Goal: Use online tool/utility: Utilize a website feature to perform a specific function

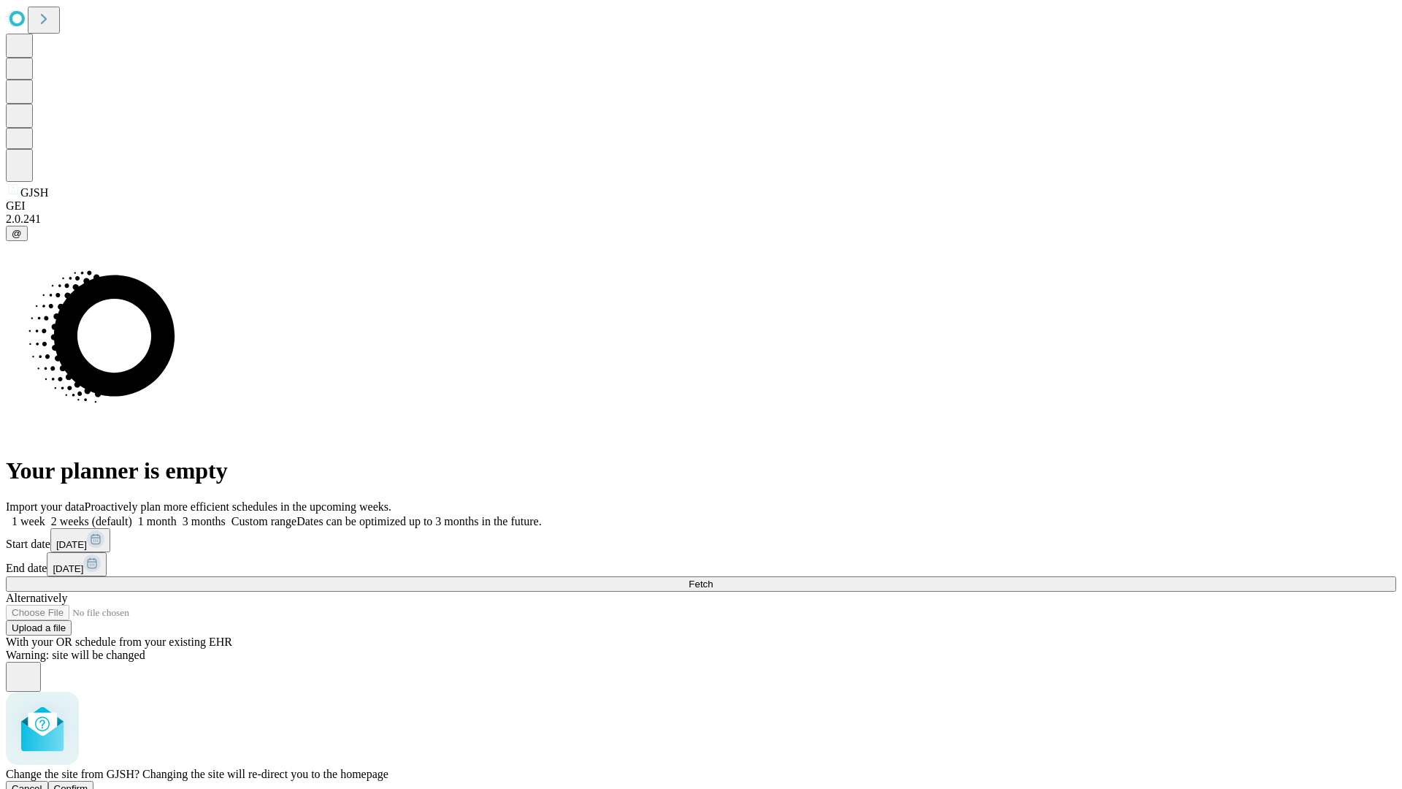
click at [88, 783] on span "Confirm" at bounding box center [71, 788] width 34 height 11
click at [177, 515] on label "1 month" at bounding box center [154, 521] width 45 height 12
click at [713, 578] on span "Fetch" at bounding box center [701, 583] width 24 height 11
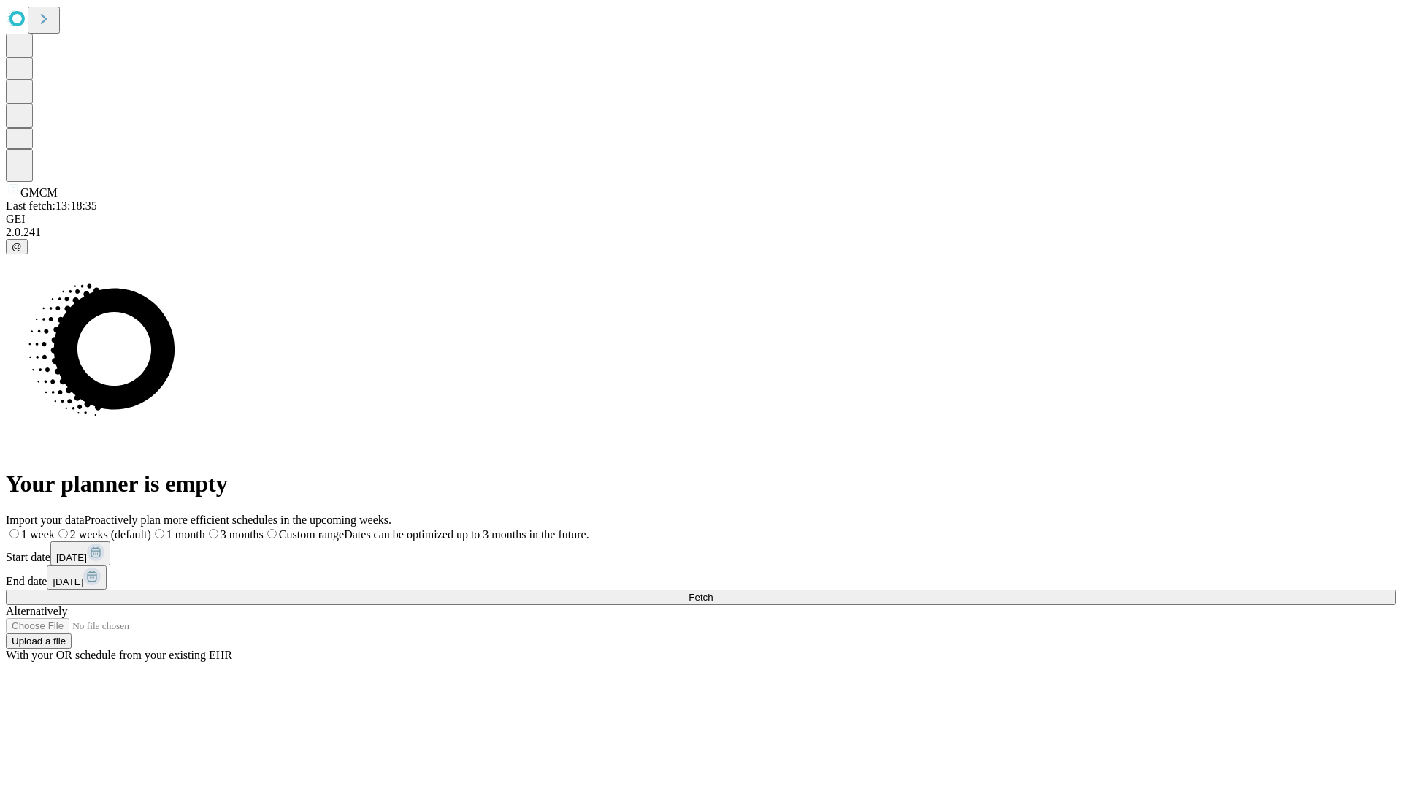
click at [205, 528] on label "1 month" at bounding box center [178, 534] width 54 height 12
click at [713, 591] on span "Fetch" at bounding box center [701, 596] width 24 height 11
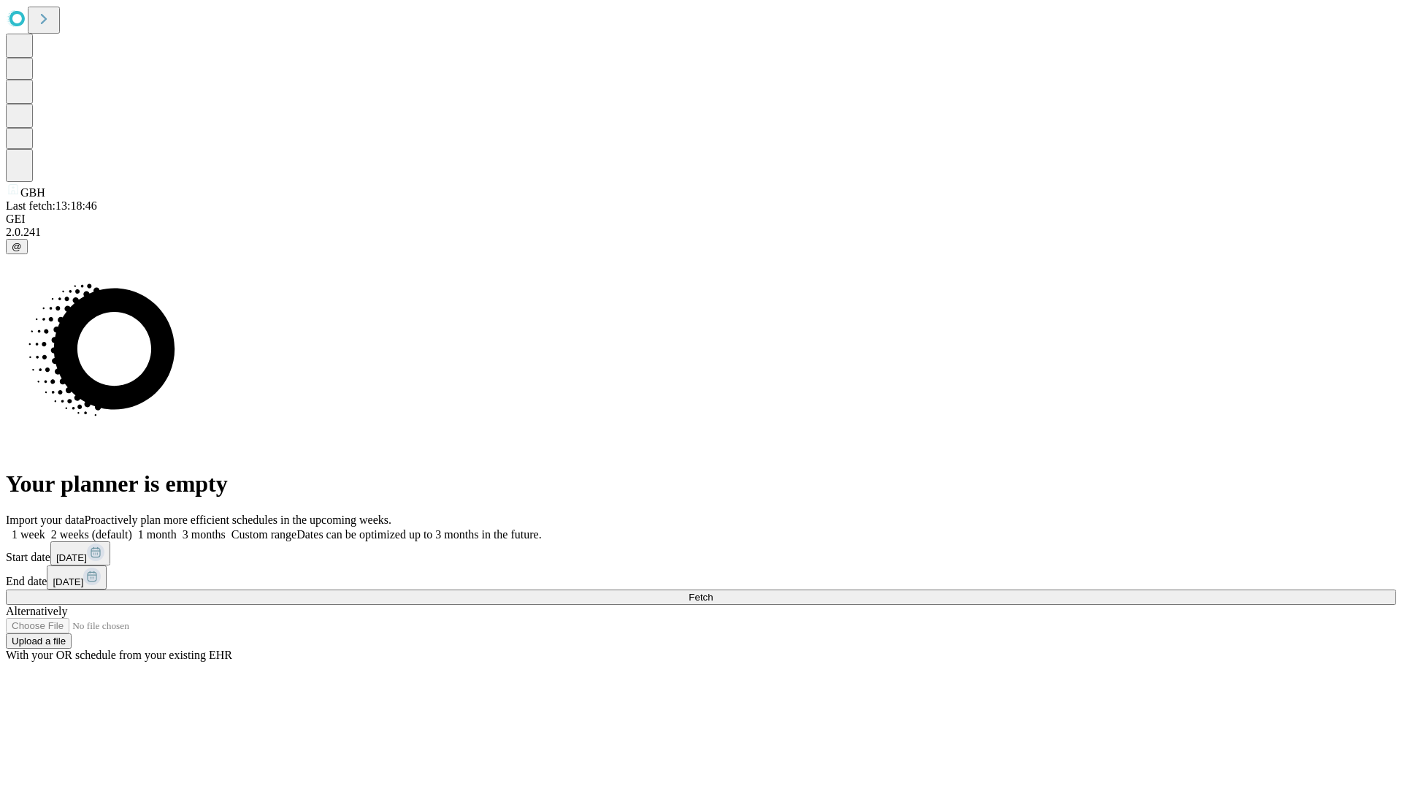
click at [177, 528] on label "1 month" at bounding box center [154, 534] width 45 height 12
click at [713, 591] on span "Fetch" at bounding box center [701, 596] width 24 height 11
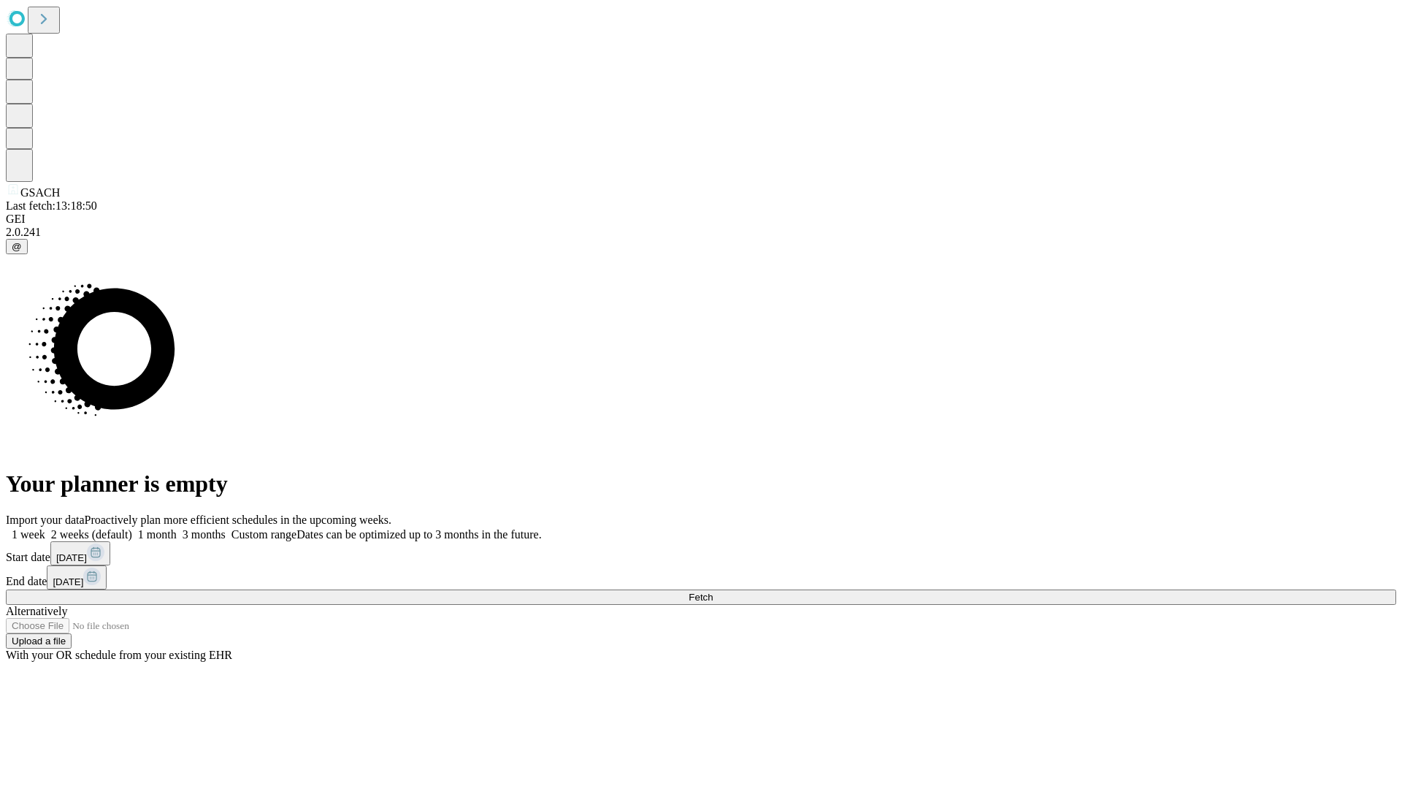
click at [177, 528] on label "1 month" at bounding box center [154, 534] width 45 height 12
click at [713, 591] on span "Fetch" at bounding box center [701, 596] width 24 height 11
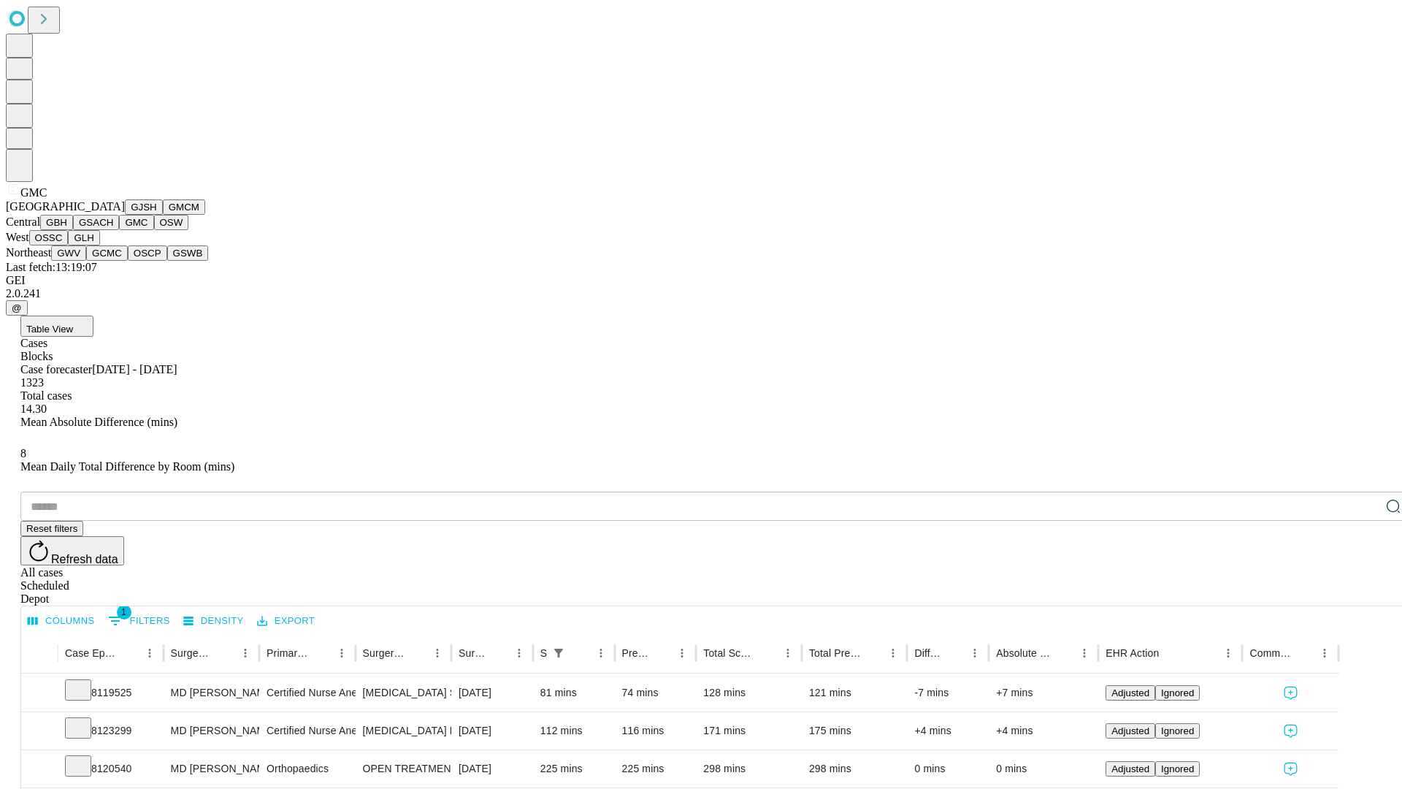
click at [154, 230] on button "OSW" at bounding box center [171, 222] width 35 height 15
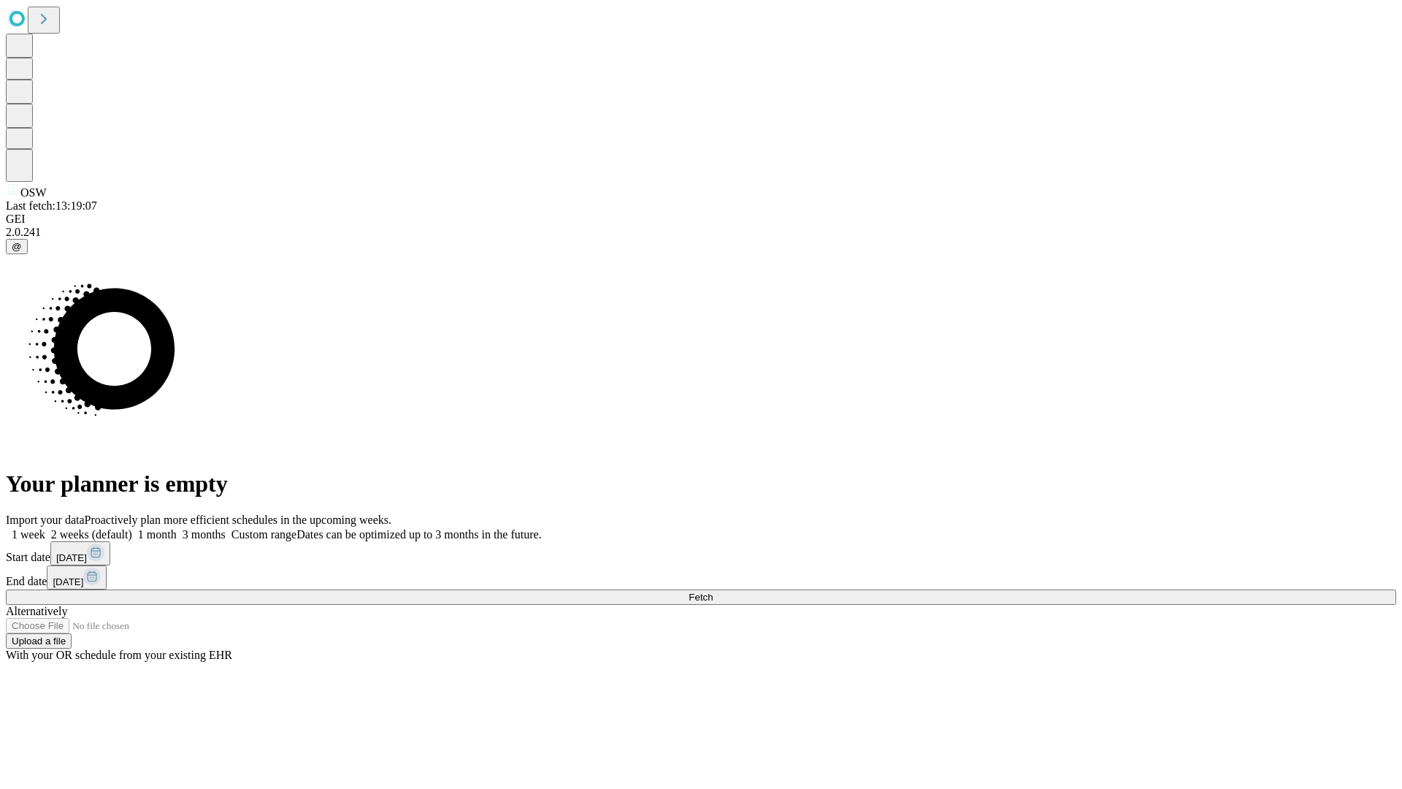
click at [177, 528] on label "1 month" at bounding box center [154, 534] width 45 height 12
click at [713, 591] on span "Fetch" at bounding box center [701, 596] width 24 height 11
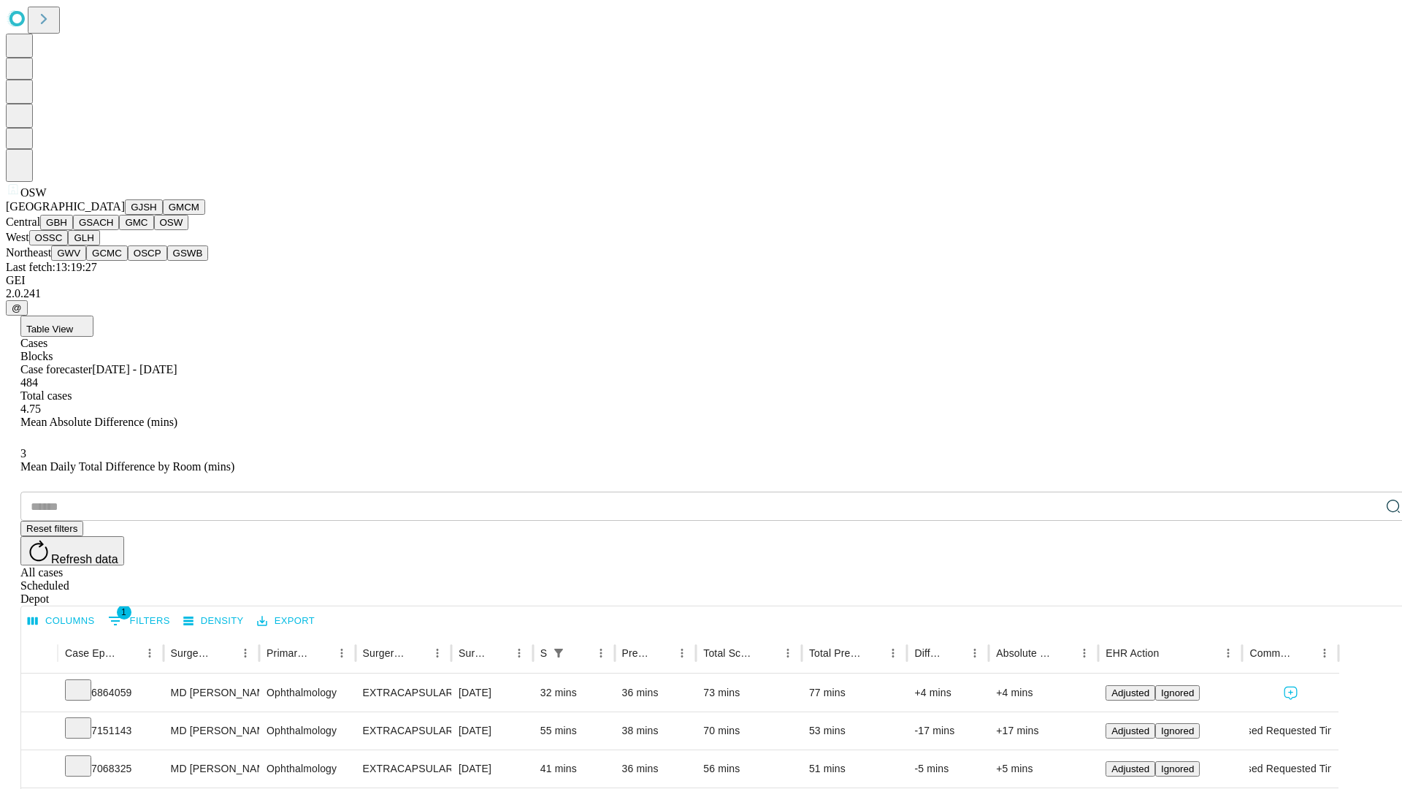
click at [69, 245] on button "OSSC" at bounding box center [48, 237] width 39 height 15
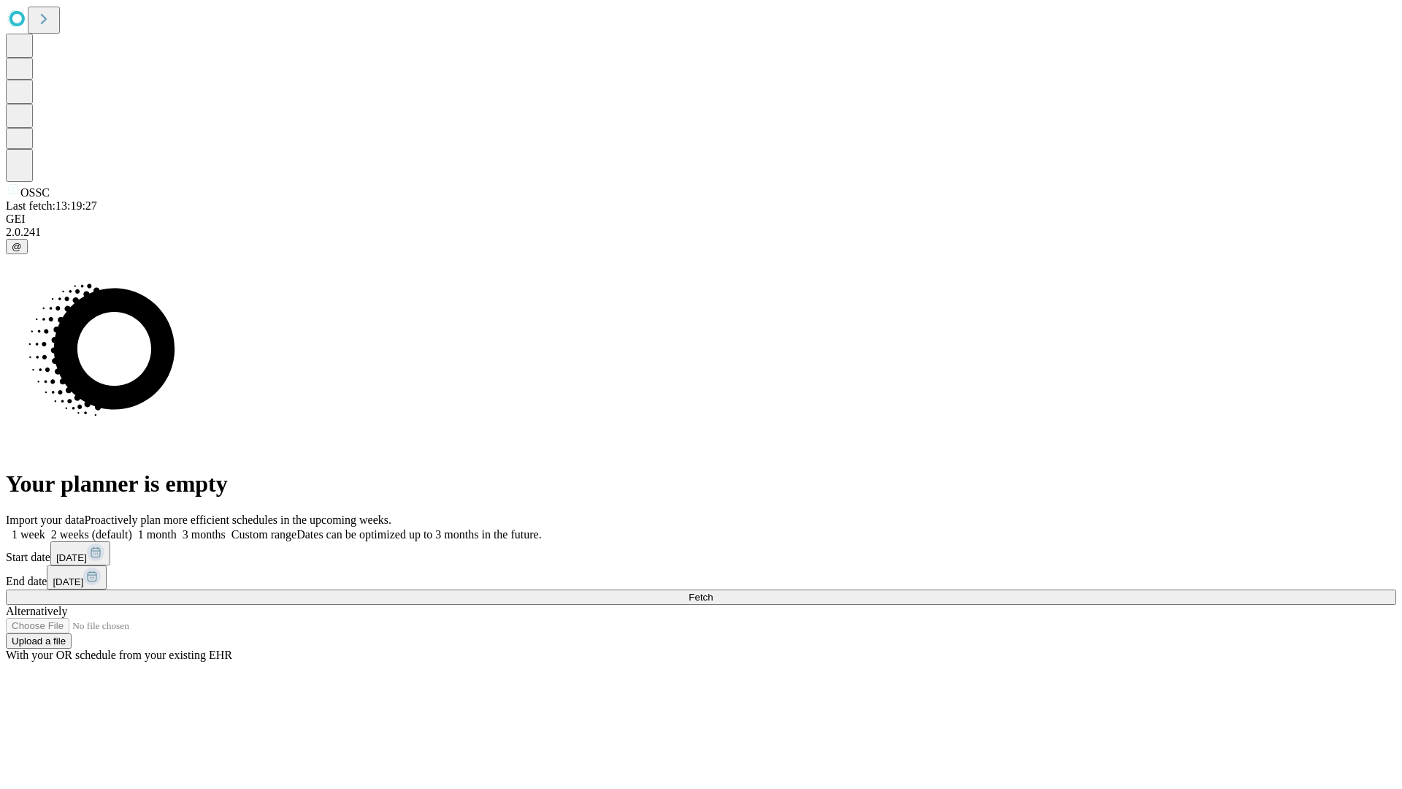
click at [177, 528] on label "1 month" at bounding box center [154, 534] width 45 height 12
click at [713, 591] on span "Fetch" at bounding box center [701, 596] width 24 height 11
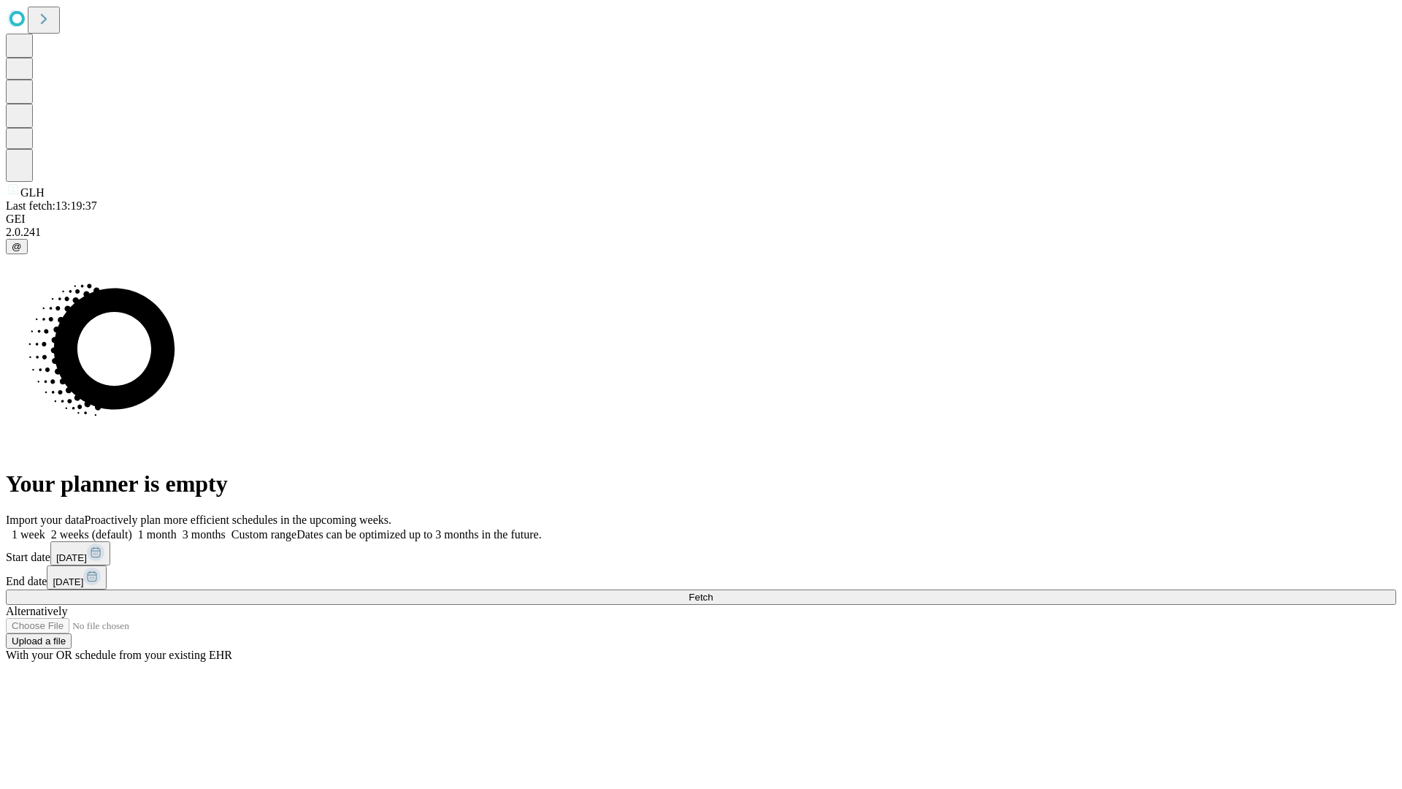
click at [177, 528] on label "1 month" at bounding box center [154, 534] width 45 height 12
click at [713, 591] on span "Fetch" at bounding box center [701, 596] width 24 height 11
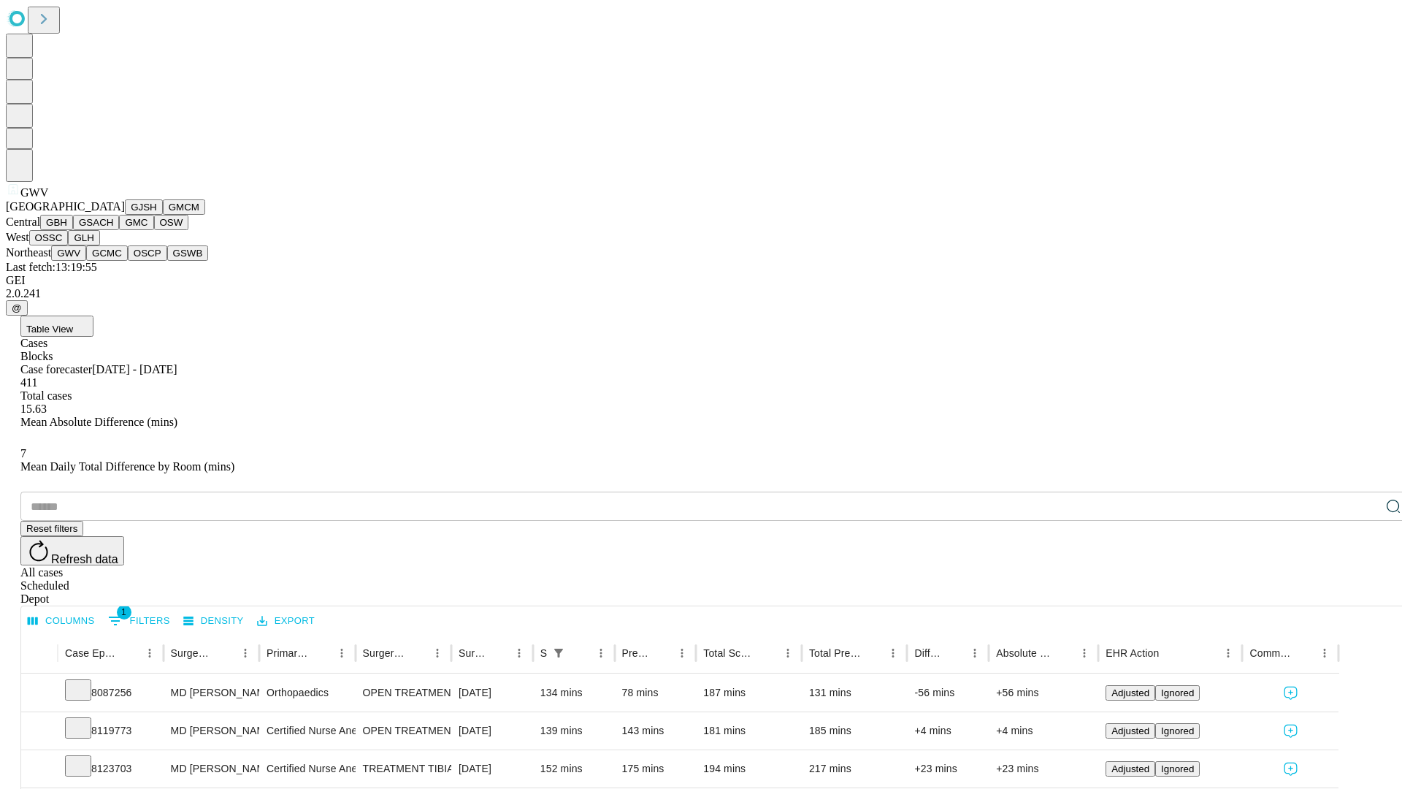
click at [113, 261] on button "GCMC" at bounding box center [107, 252] width 42 height 15
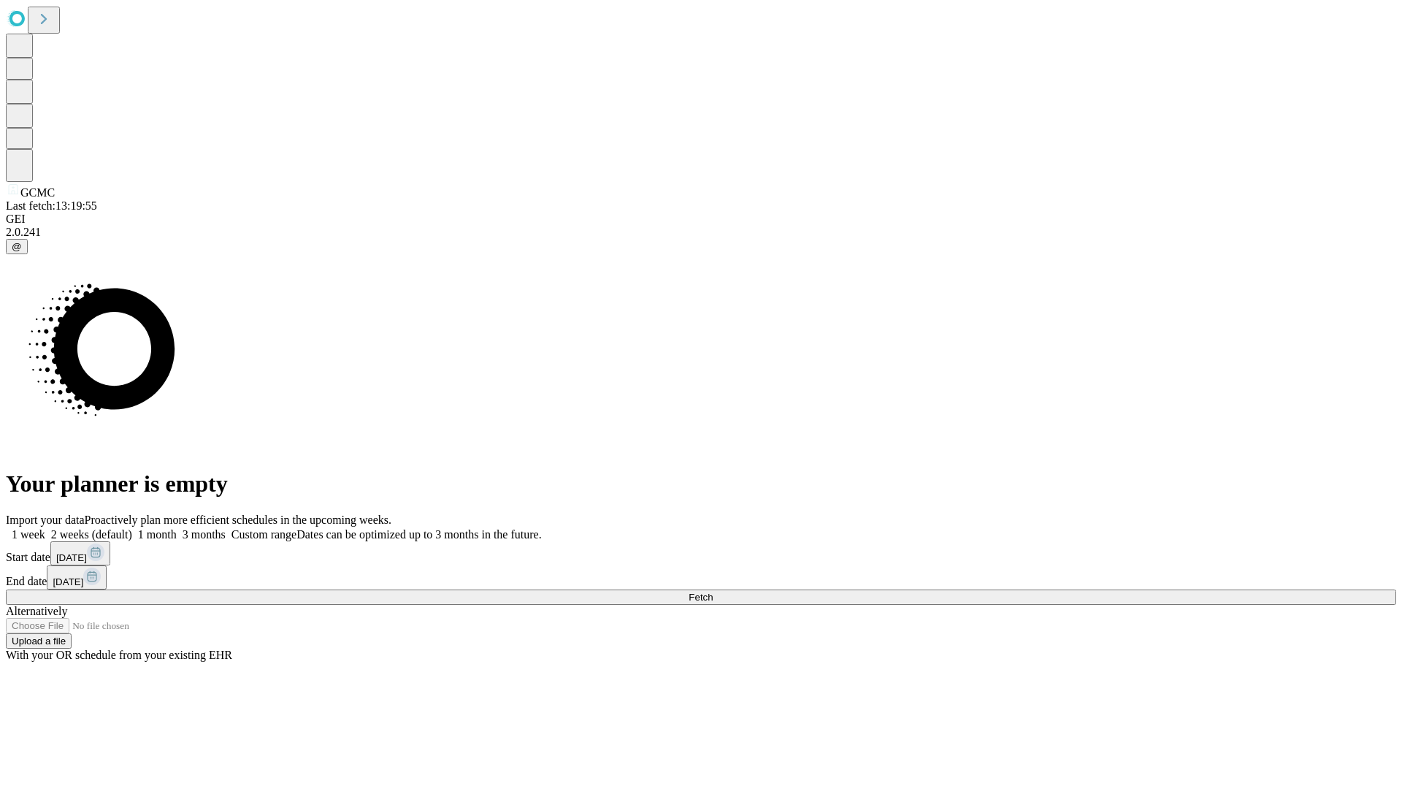
click at [177, 528] on label "1 month" at bounding box center [154, 534] width 45 height 12
click at [713, 591] on span "Fetch" at bounding box center [701, 596] width 24 height 11
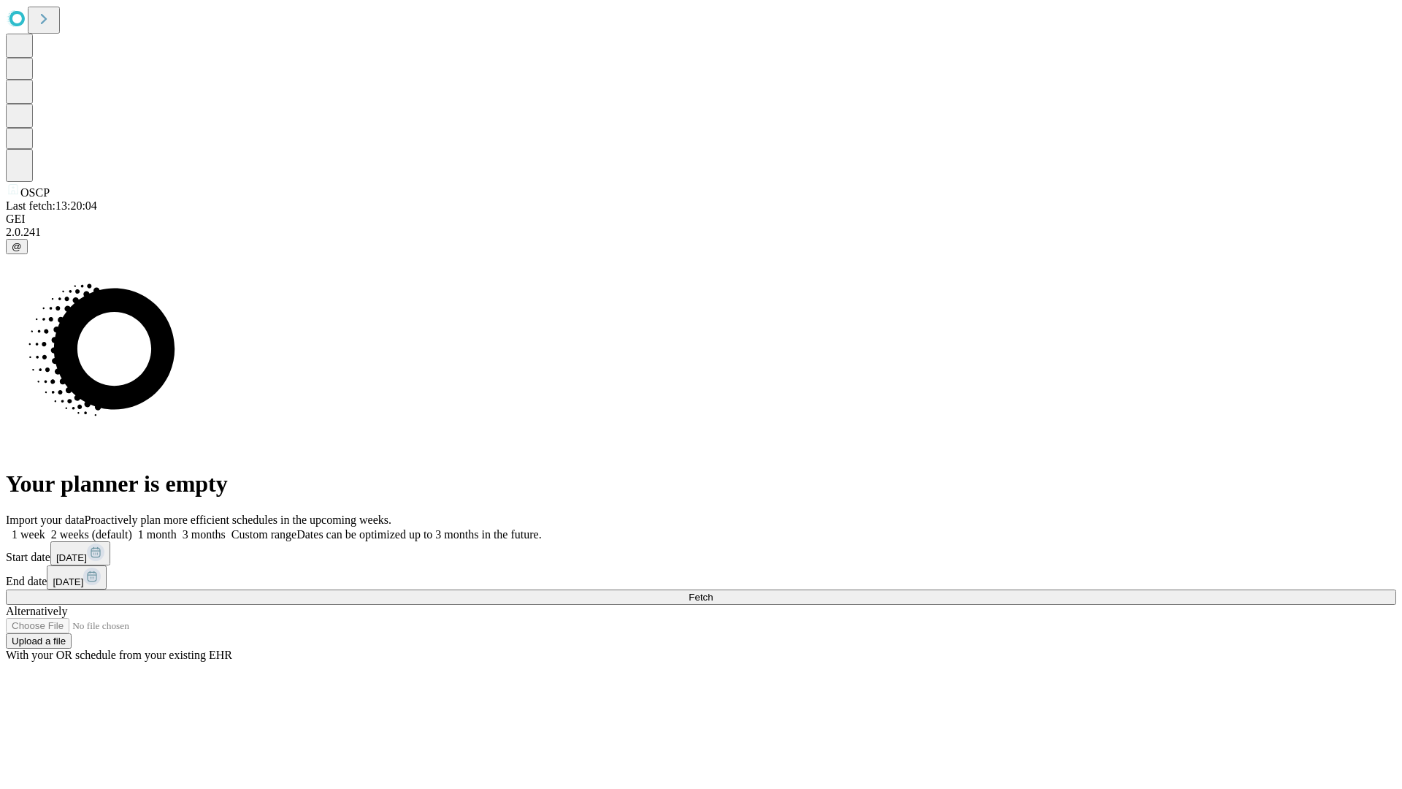
click at [177, 528] on label "1 month" at bounding box center [154, 534] width 45 height 12
click at [713, 591] on span "Fetch" at bounding box center [701, 596] width 24 height 11
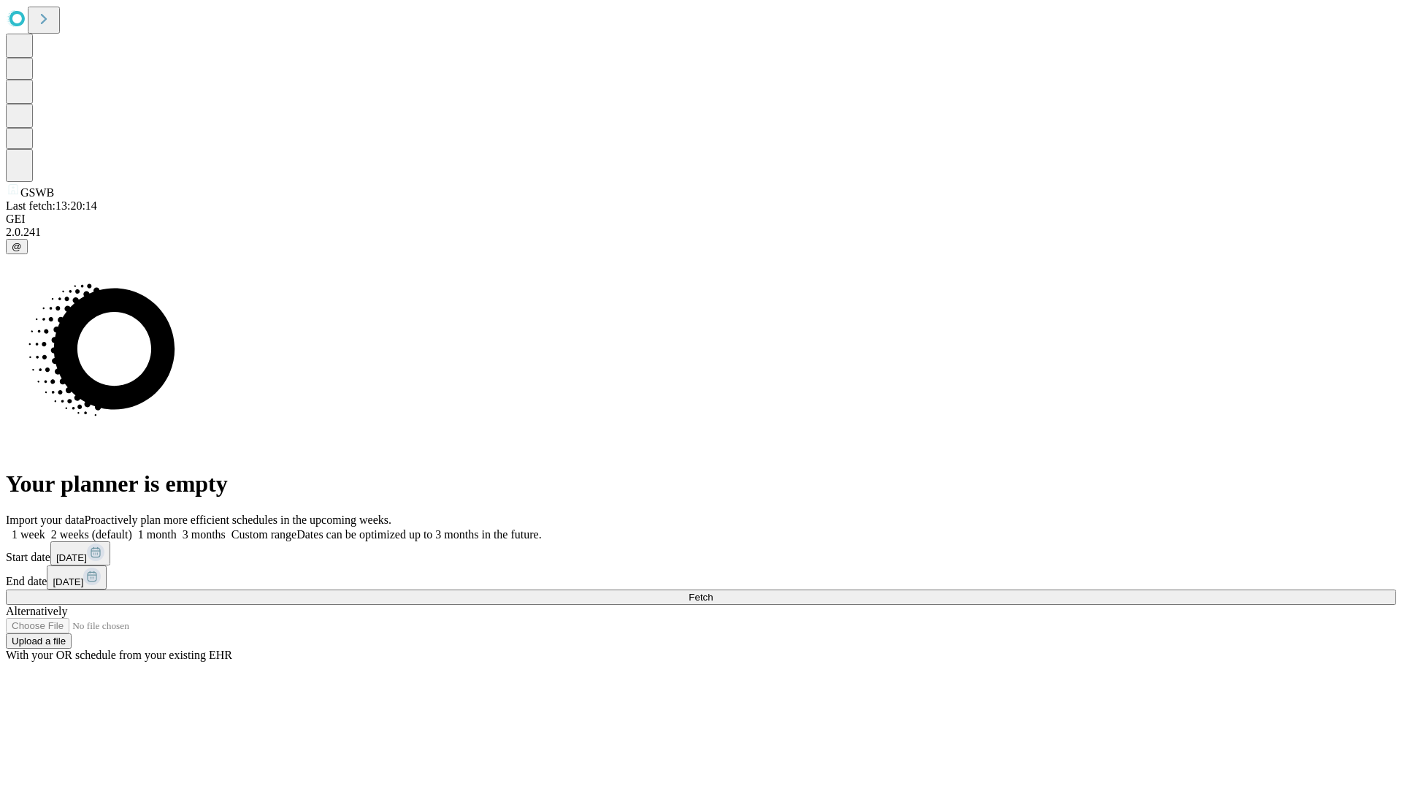
click at [177, 528] on label "1 month" at bounding box center [154, 534] width 45 height 12
click at [713, 591] on span "Fetch" at bounding box center [701, 596] width 24 height 11
